Goal: Navigation & Orientation: Find specific page/section

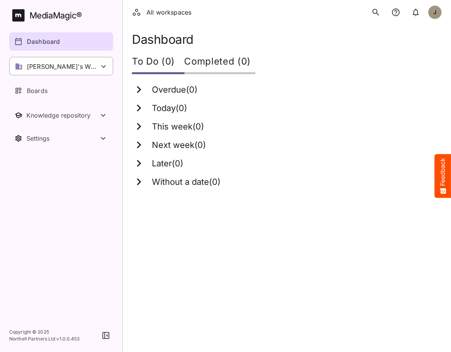
click at [59, 60] on div "[PERSON_NAME]'s Workspace" at bounding box center [61, 66] width 104 height 18
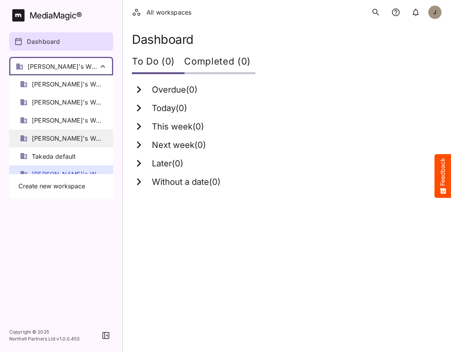
scroll to position [10, 0]
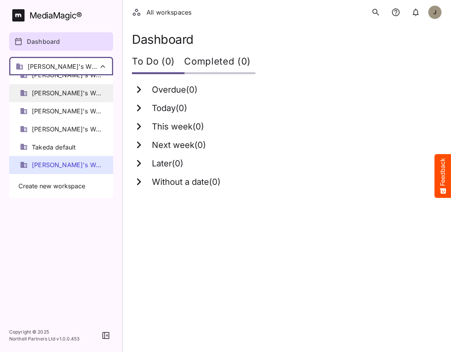
click at [69, 92] on span "[PERSON_NAME]'s Workspace" at bounding box center [67, 93] width 71 height 9
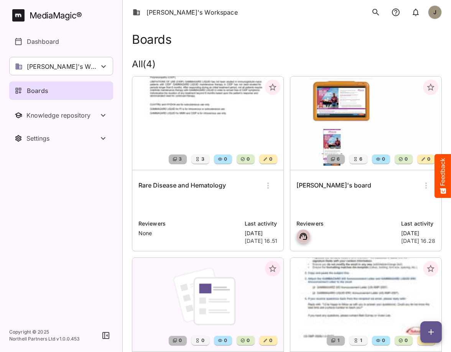
scroll to position [11, 0]
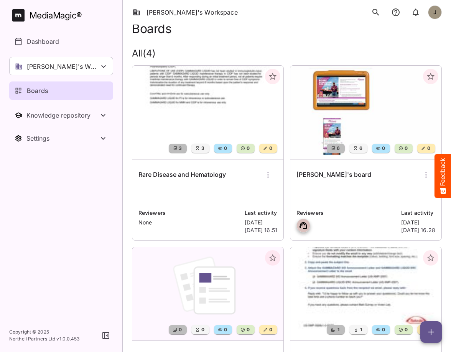
click at [207, 185] on div "Rare Disease and Hematology Reviewers None Last activity [DATE] [DATE] 16.51" at bounding box center [207, 199] width 151 height 81
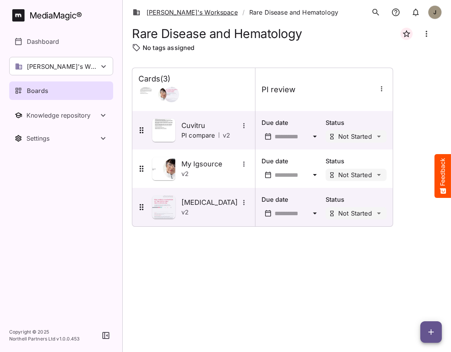
click at [193, 14] on link "[PERSON_NAME]'s Workspace" at bounding box center [185, 12] width 105 height 9
